Goal: Information Seeking & Learning: Find contact information

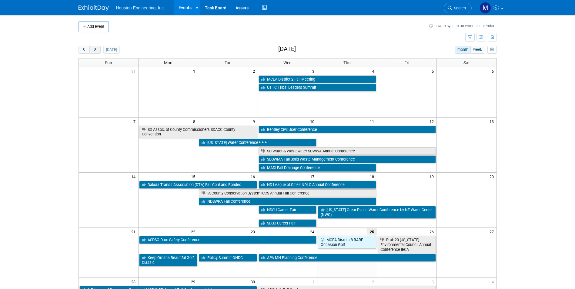
click at [95, 52] on button "next" at bounding box center [94, 50] width 11 height 8
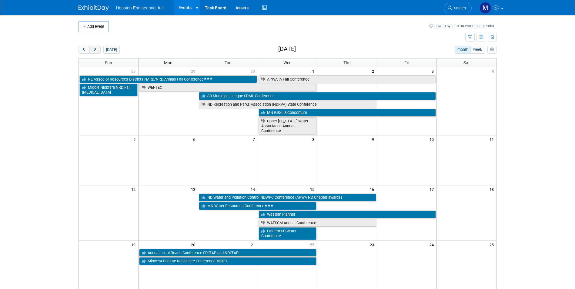
click at [96, 50] on span "next" at bounding box center [95, 50] width 5 height 4
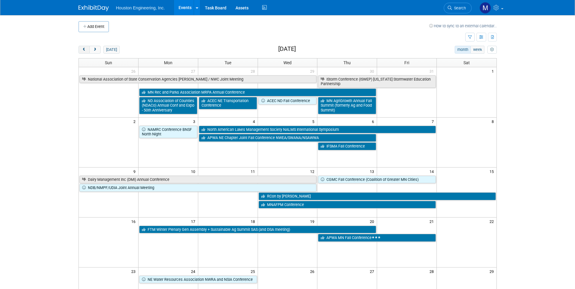
click at [86, 50] on span "prev" at bounding box center [84, 50] width 5 height 4
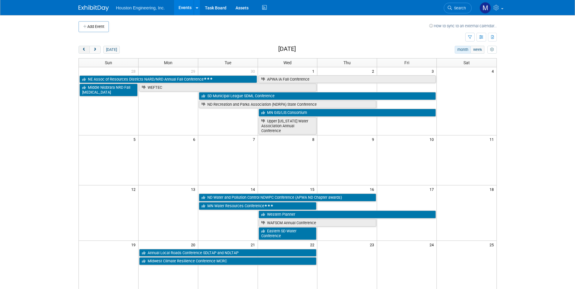
click at [86, 50] on span "prev" at bounding box center [84, 50] width 5 height 4
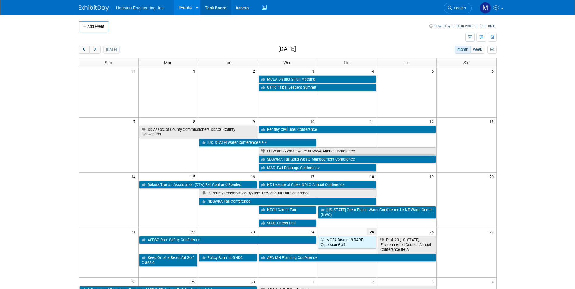
click at [220, 5] on link "Task Board" at bounding box center [215, 7] width 31 height 15
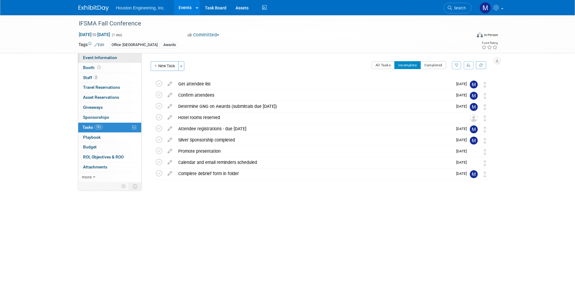
click at [97, 58] on span "Event Information" at bounding box center [100, 57] width 34 height 5
select select "2 - Post KO/Active Planning"
select select "Yes"
select select "Water Resources"
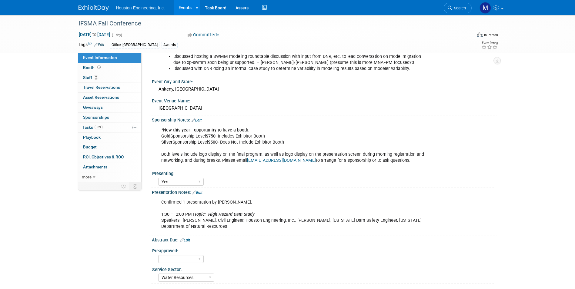
scroll to position [252, 0]
drag, startPoint x: 288, startPoint y: 153, endPoint x: 248, endPoint y: 154, distance: 40.6
click at [248, 154] on div "*New this year - opportunity to have a booth. Gold Sponsorship Level $750 - Inc…" at bounding box center [293, 145] width 273 height 42
drag, startPoint x: 248, startPoint y: 154, endPoint x: 253, endPoint y: 153, distance: 4.9
copy link "myifsma@gmail.com"
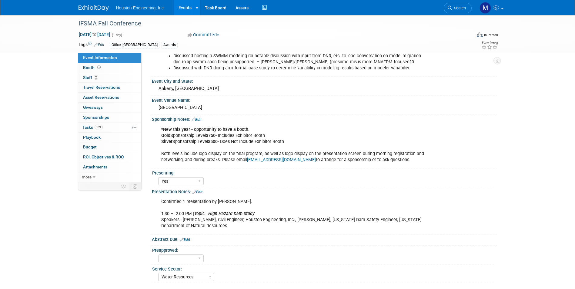
click at [327, 196] on div "Confirmed 1 presentation by Mark Jacobs. 1:30 – 2:00 PM | Topic: High Hazard Da…" at bounding box center [293, 214] width 273 height 36
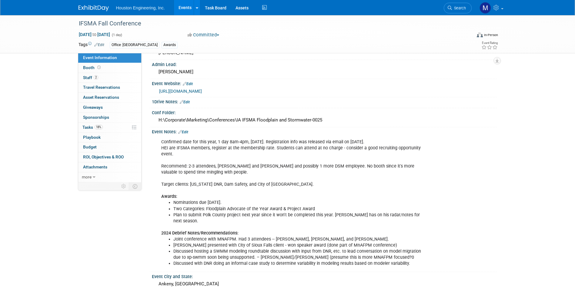
scroll to position [0, 0]
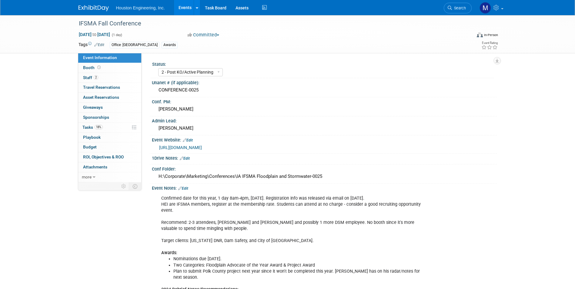
click at [202, 149] on link "https://www.iowafloods.org/content.aspx?page_id=4091&club_id=887028&item_id=266…" at bounding box center [180, 147] width 43 height 5
